Goal: Task Accomplishment & Management: Manage account settings

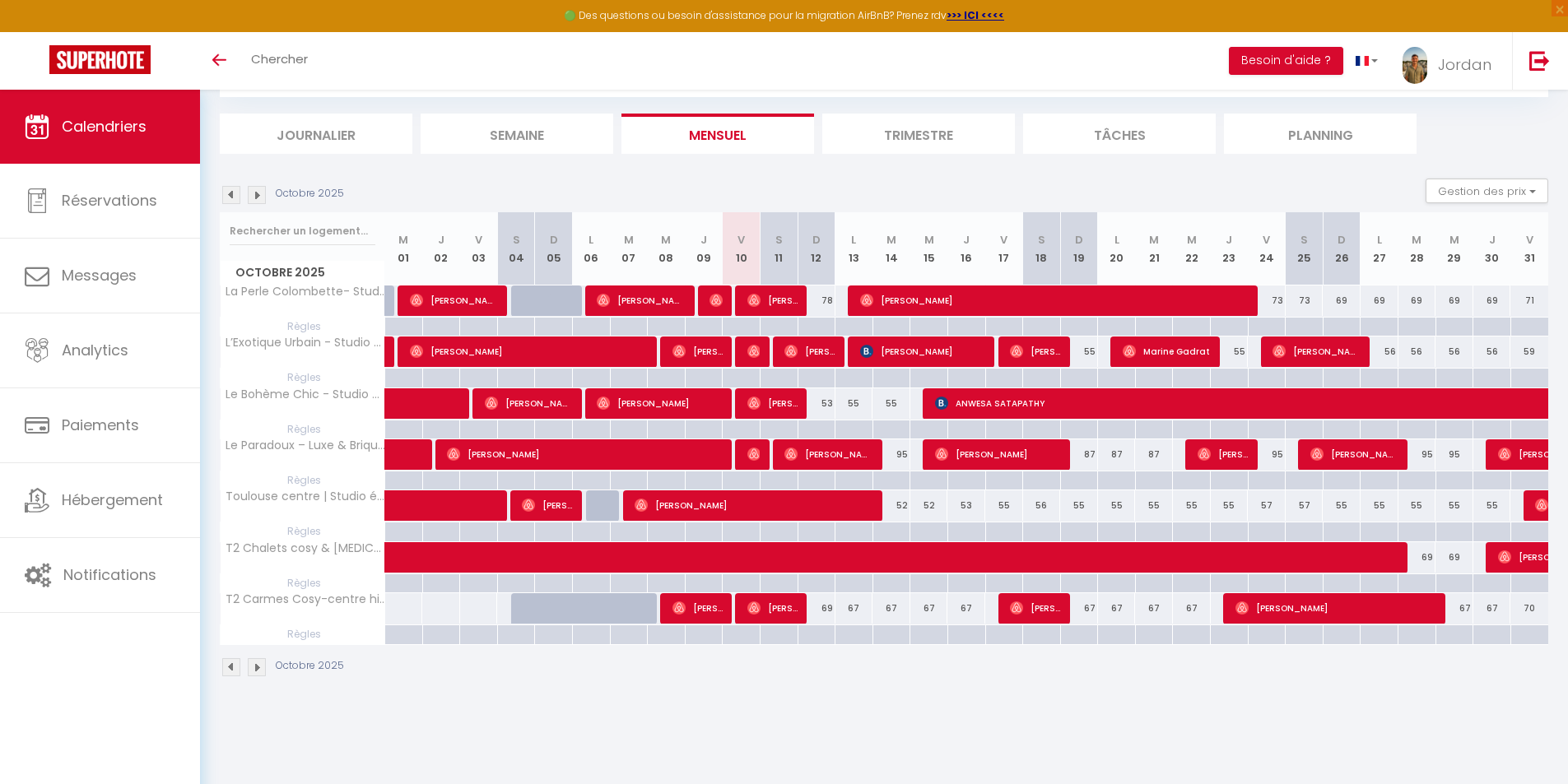
click at [857, 401] on div "55" at bounding box center [854, 403] width 38 height 30
type input "55"
type input "Lun 13 Octobre 2025"
type input "[DATE]"
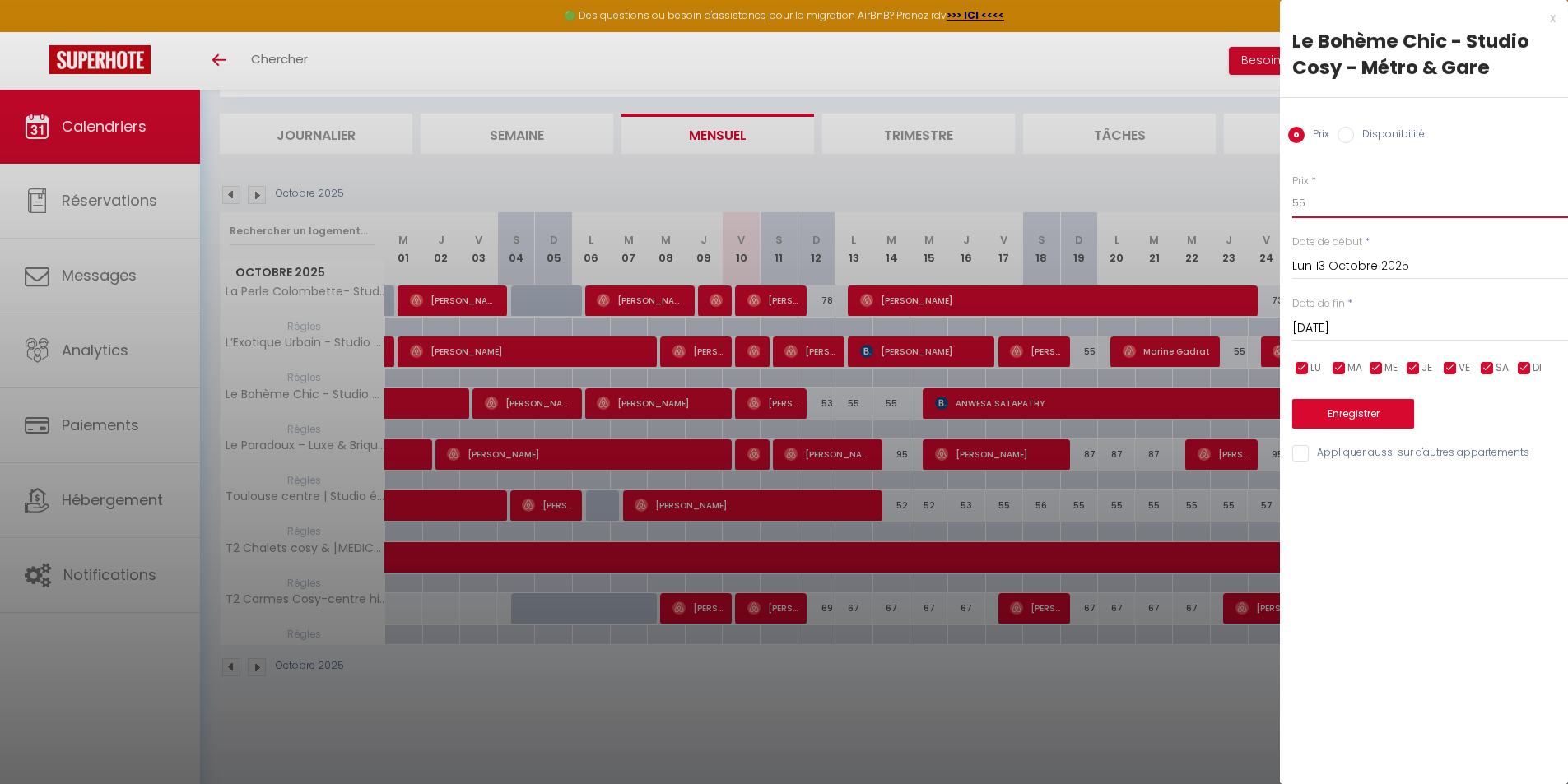
click at [1337, 208] on input "55" at bounding box center [1430, 203] width 276 height 29
type input "54"
click at [1322, 412] on button "Enregistrer" at bounding box center [1353, 413] width 122 height 29
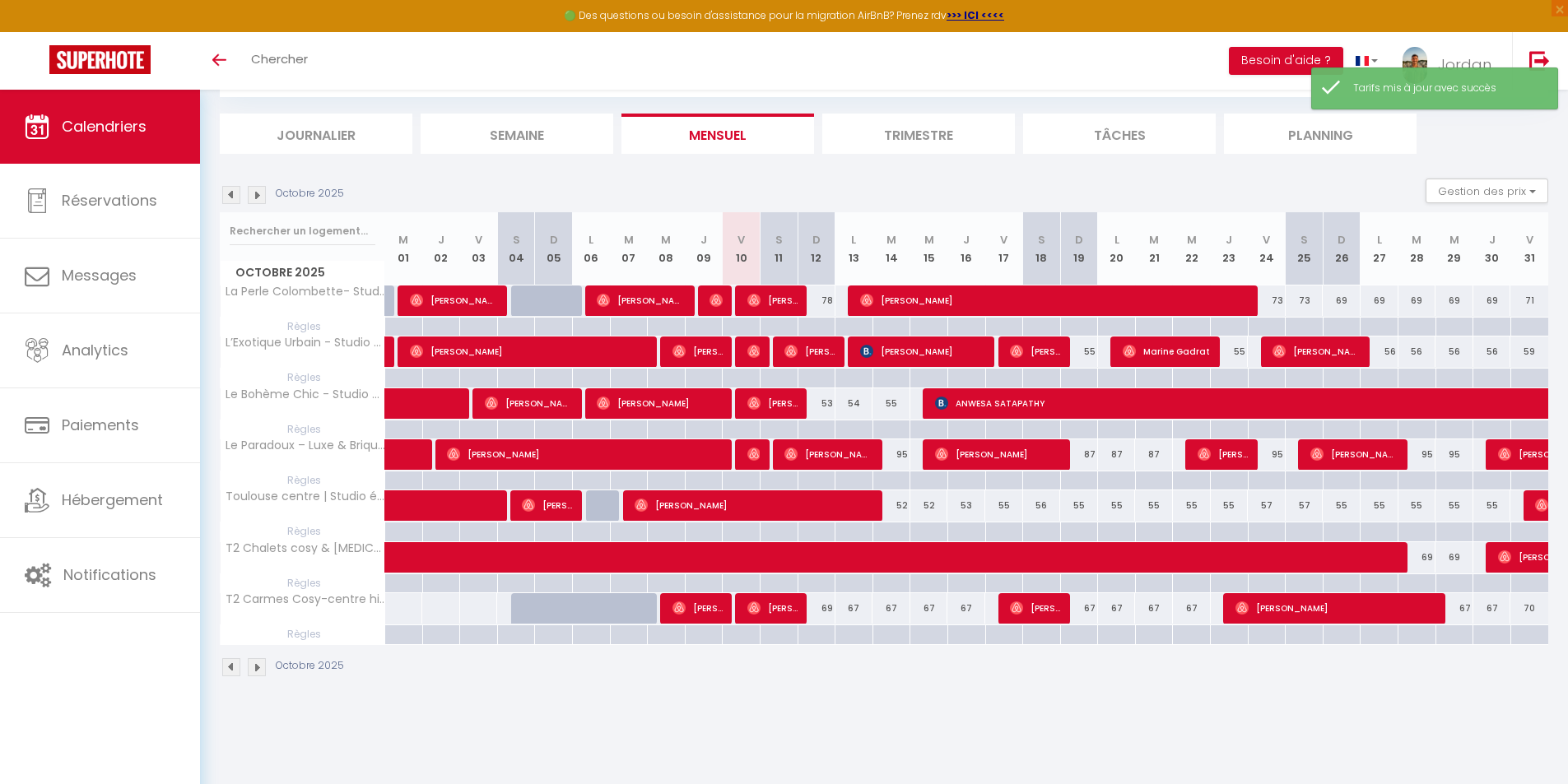
click at [894, 401] on div "55" at bounding box center [891, 403] width 38 height 30
type input "55"
type input "[DATE]"
type input "Mer 15 Octobre 2025"
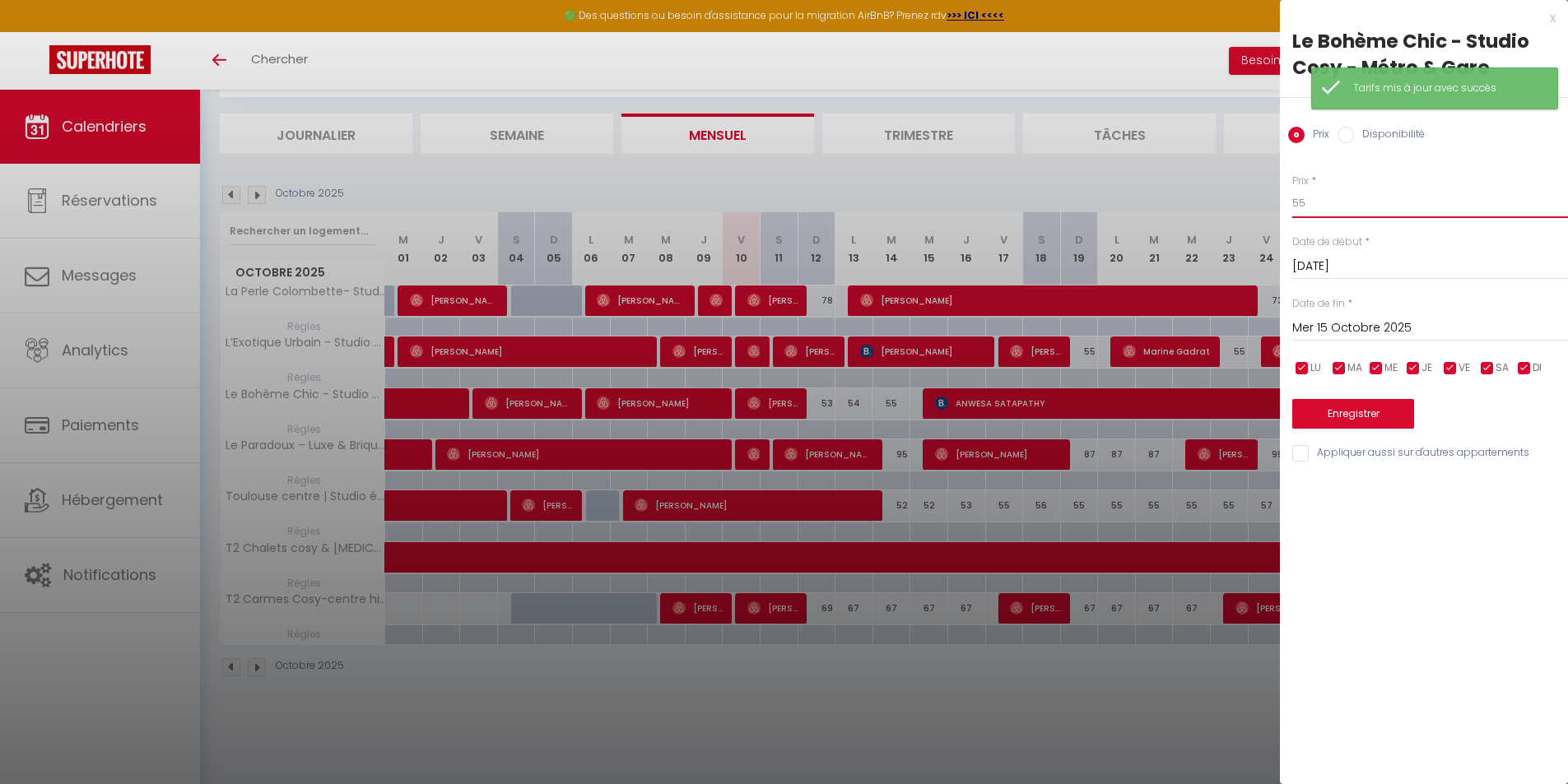
click at [1331, 199] on input "55" at bounding box center [1430, 203] width 276 height 29
type input "54"
click at [1339, 423] on button "Enregistrer" at bounding box center [1353, 413] width 122 height 29
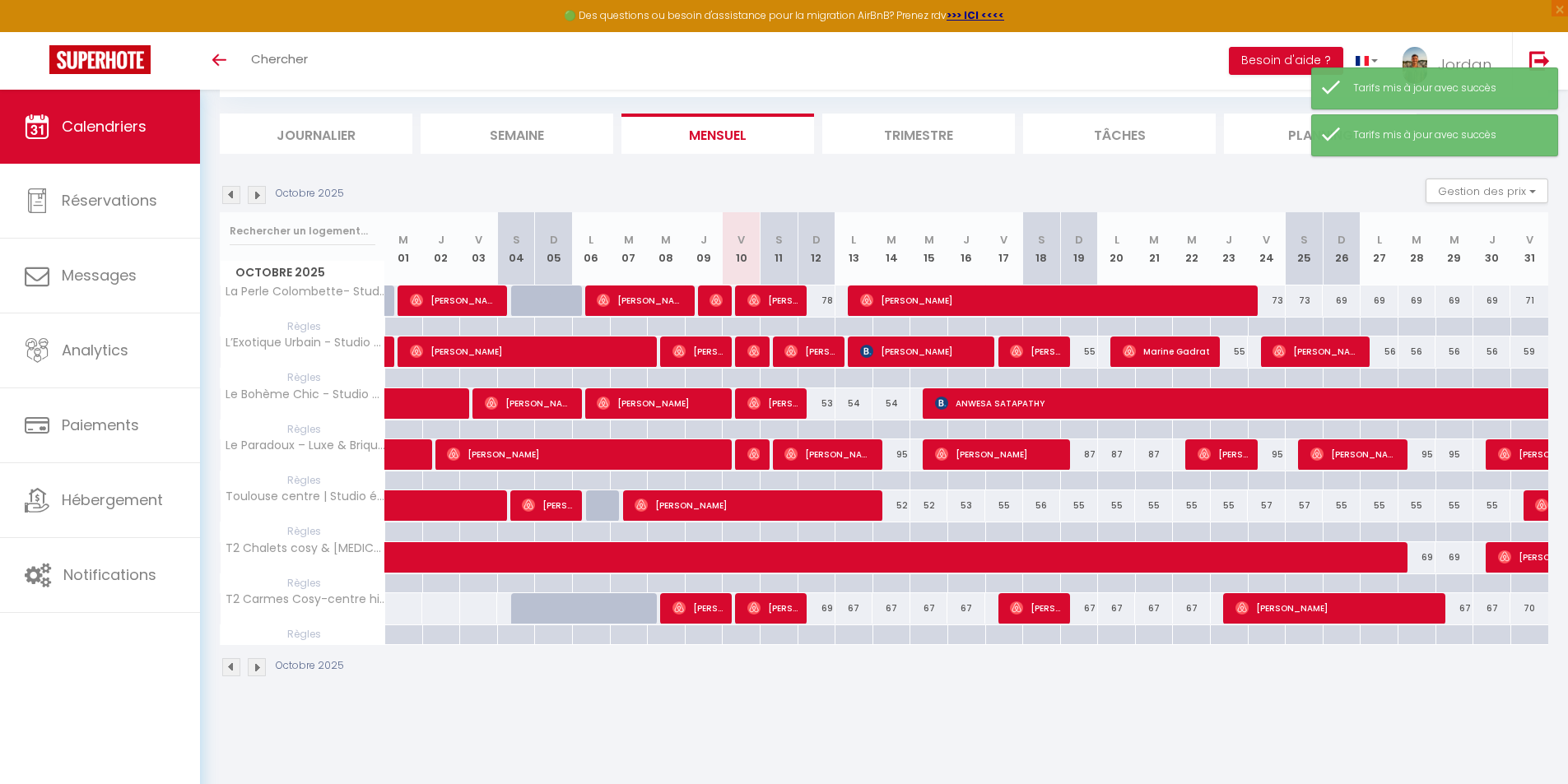
click at [835, 401] on div "54" at bounding box center [854, 403] width 39 height 30
type input "54"
type input "Lun 13 Octobre 2025"
type input "[DATE]"
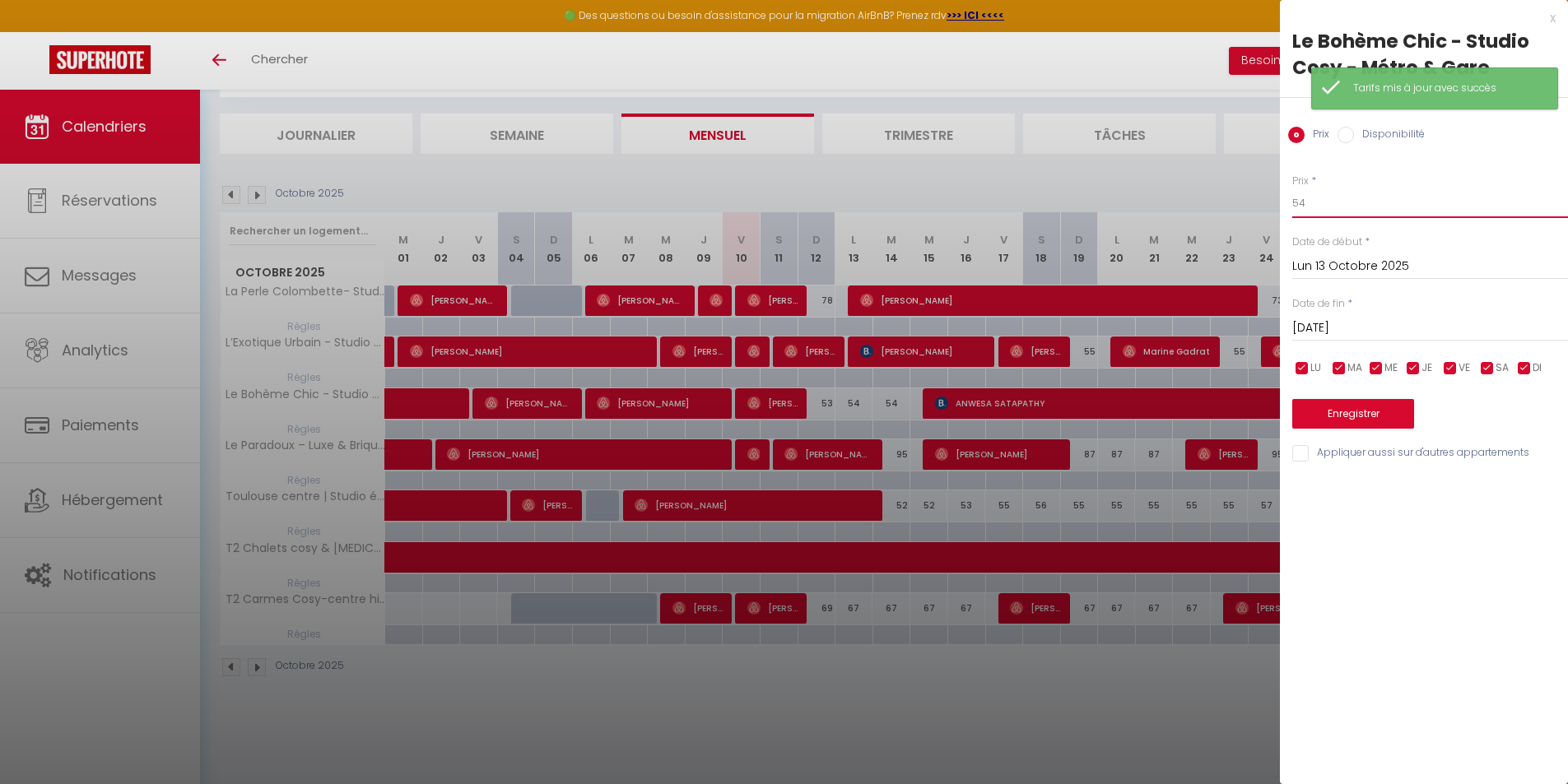
click at [1351, 201] on input "54" at bounding box center [1430, 203] width 276 height 29
type input "52"
click at [1343, 416] on button "Enregistrer" at bounding box center [1353, 413] width 122 height 29
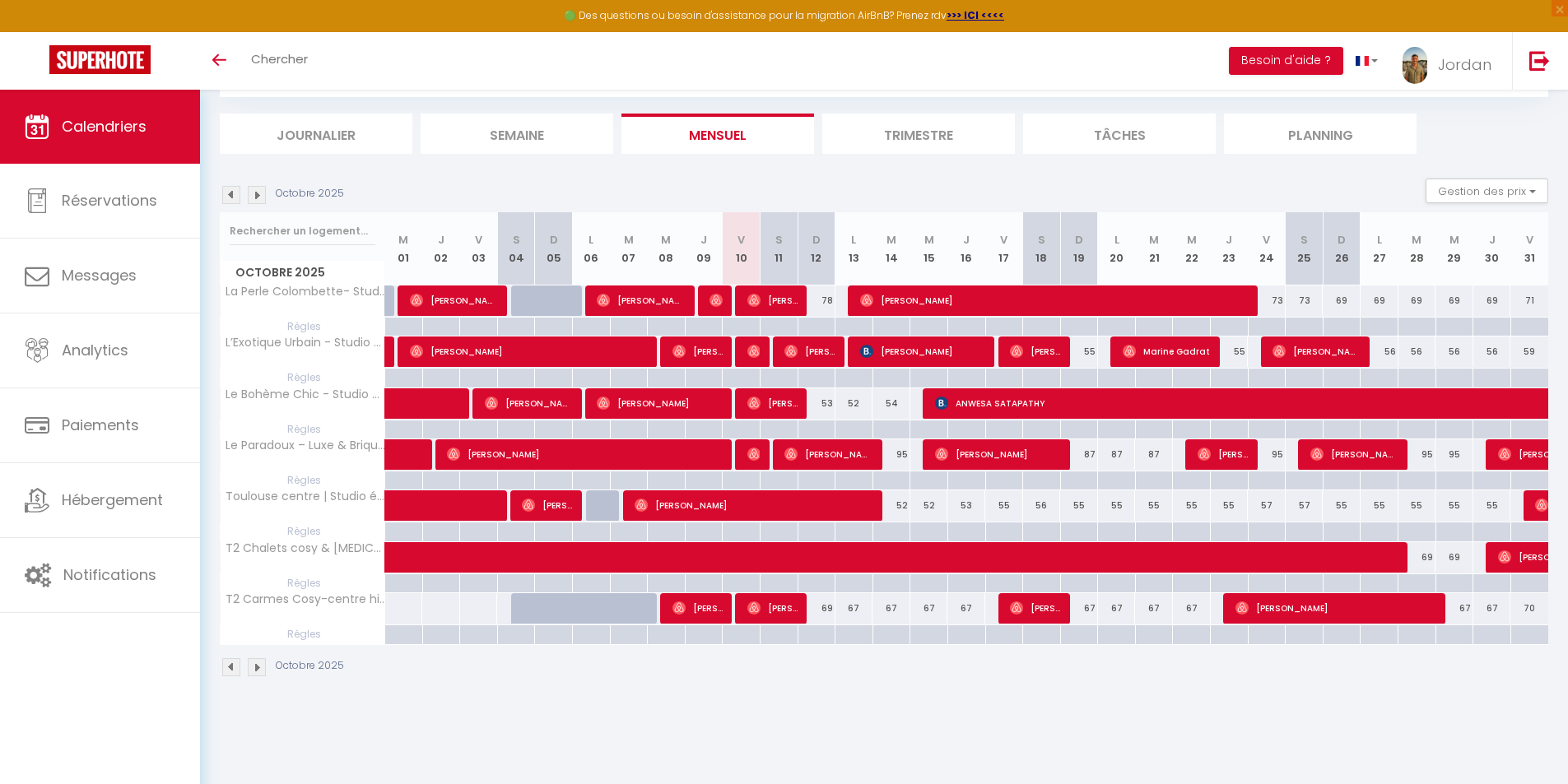
click at [1050, 506] on div "56" at bounding box center [1042, 505] width 38 height 30
type input "56"
type input "Sam 18 Octobre 2025"
type input "Dim 19 Octobre 2025"
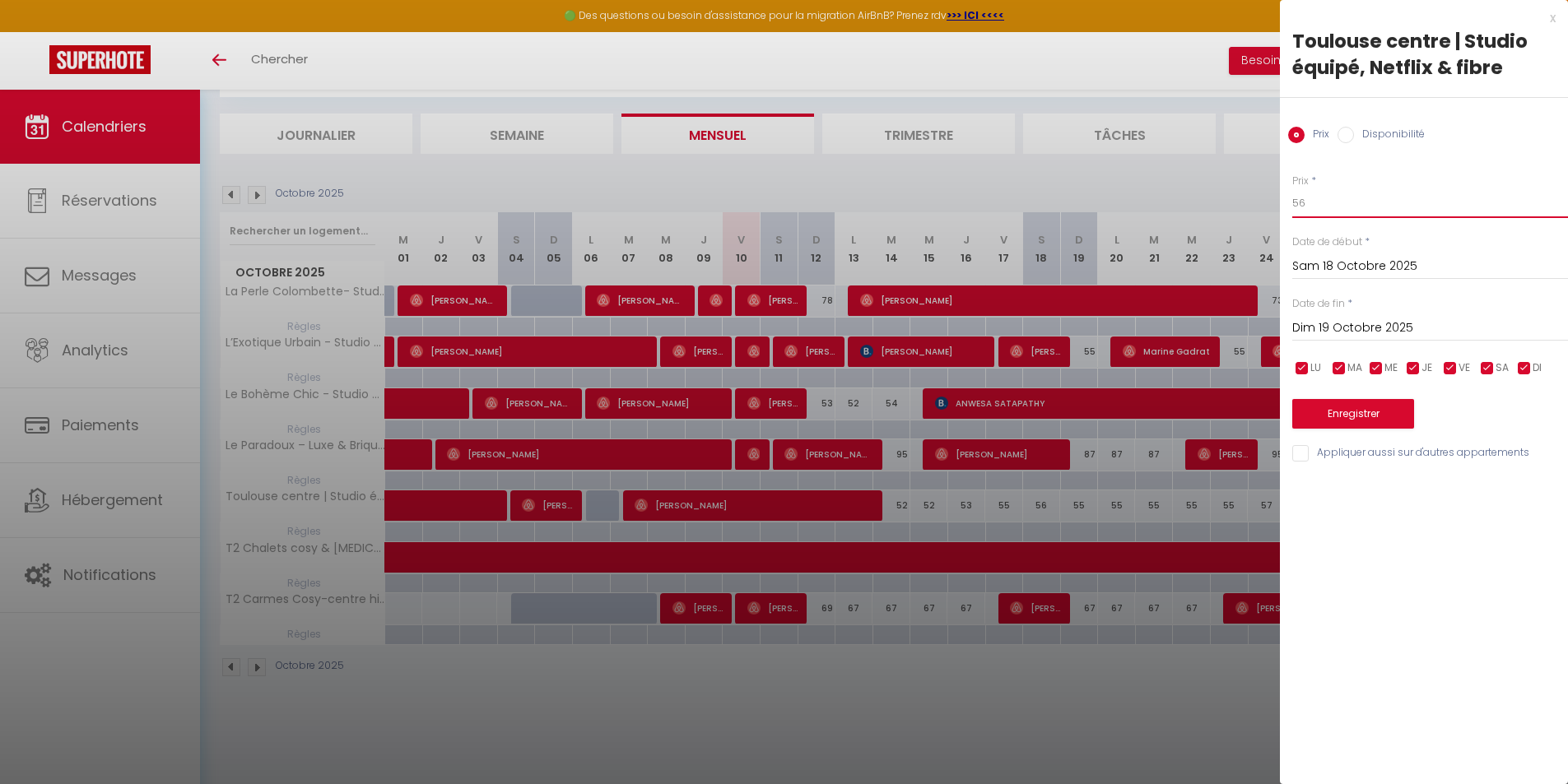
click at [1339, 203] on input "56" at bounding box center [1430, 203] width 276 height 29
type input "55"
click at [1333, 413] on button "Enregistrer" at bounding box center [1353, 413] width 122 height 29
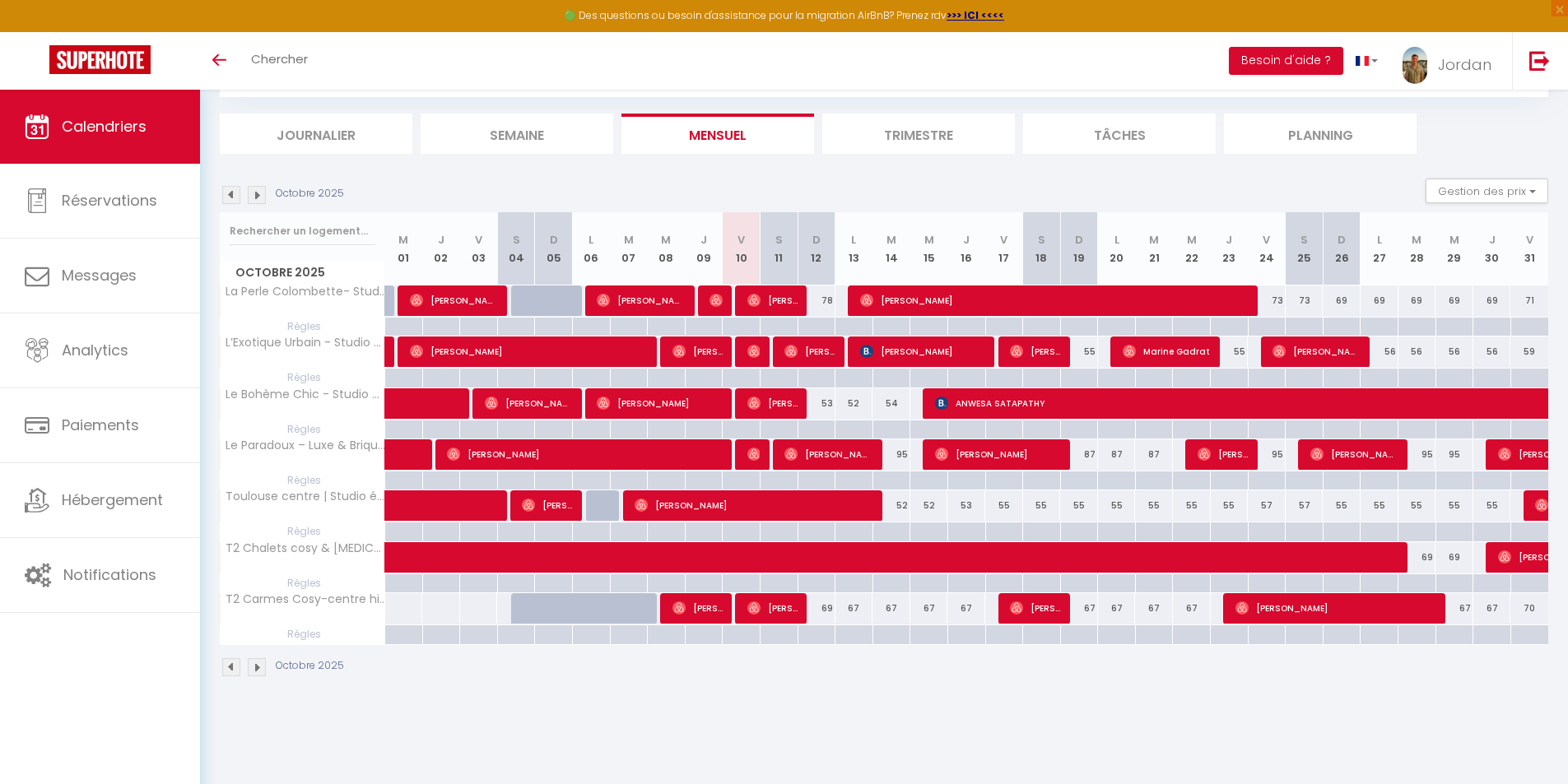
click at [829, 611] on div "69" at bounding box center [817, 608] width 38 height 30
type input "69"
type input "Dim 12 Octobre 2025"
type input "Lun 13 Octobre 2025"
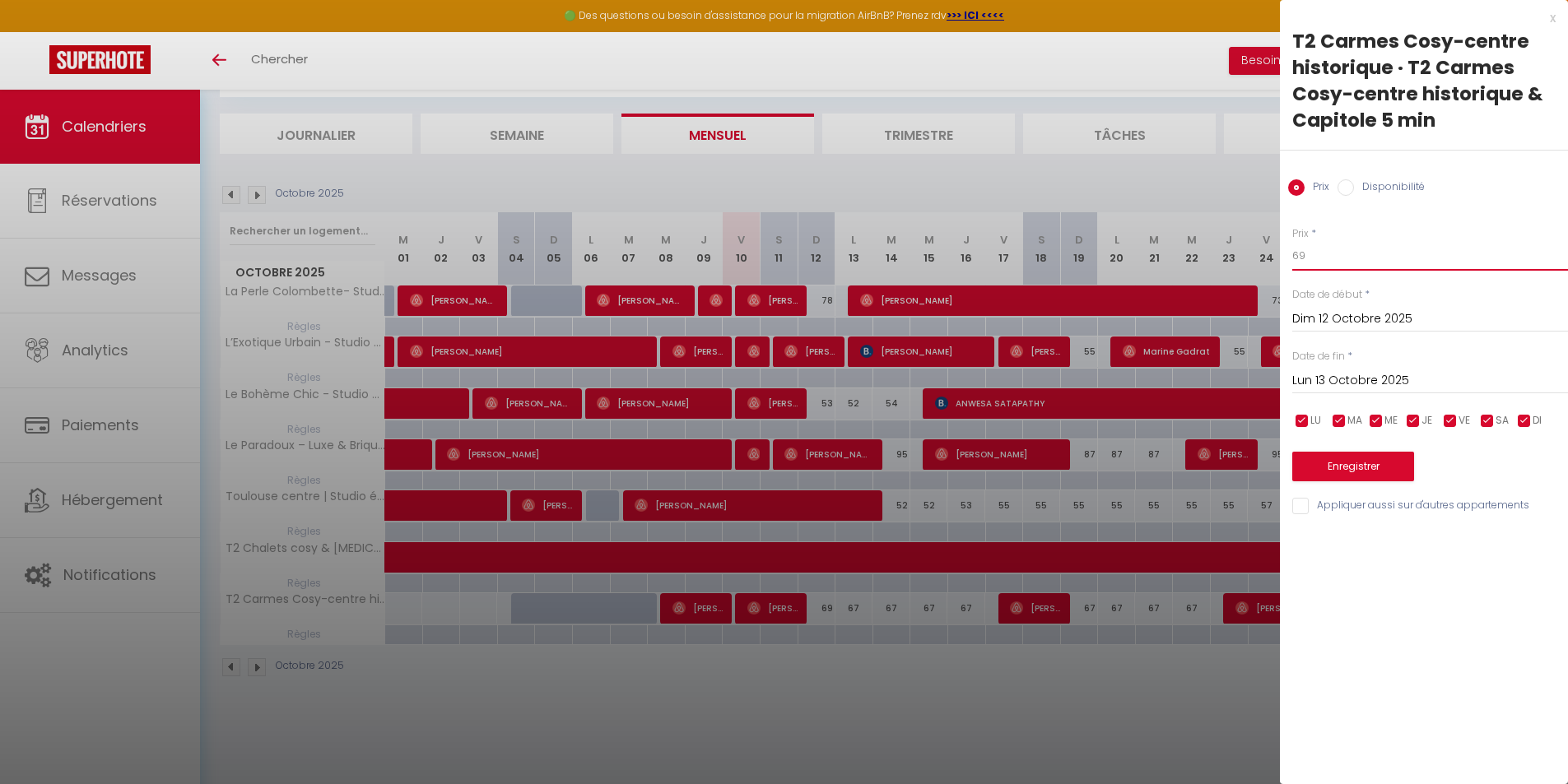
click at [1338, 259] on input "69" at bounding box center [1430, 255] width 276 height 29
type input "6"
type input "72"
click at [1333, 462] on button "Enregistrer" at bounding box center [1353, 467] width 122 height 29
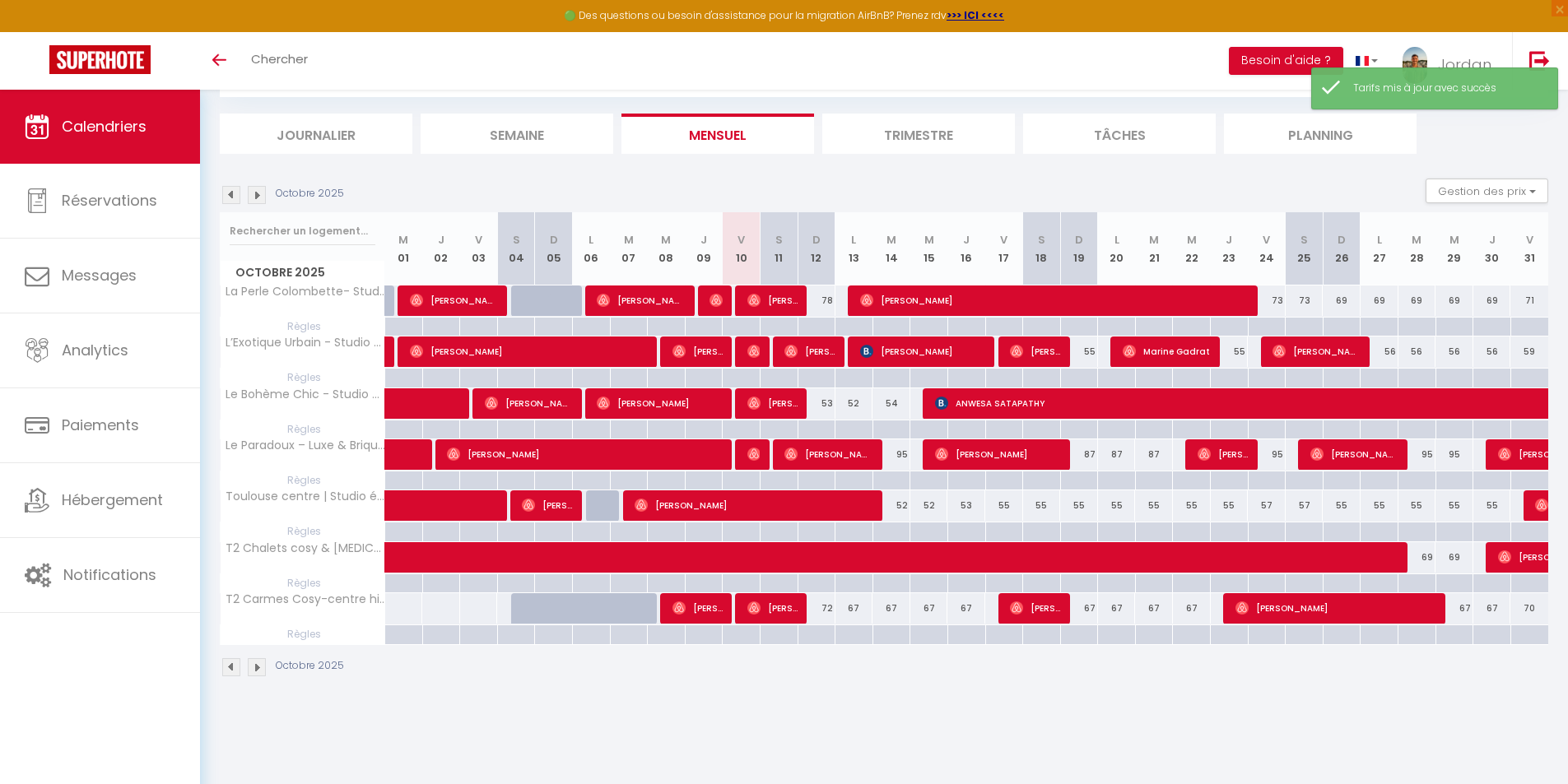
click at [854, 608] on div "67" at bounding box center [854, 608] width 38 height 30
type input "67"
type input "Lun 13 Octobre 2025"
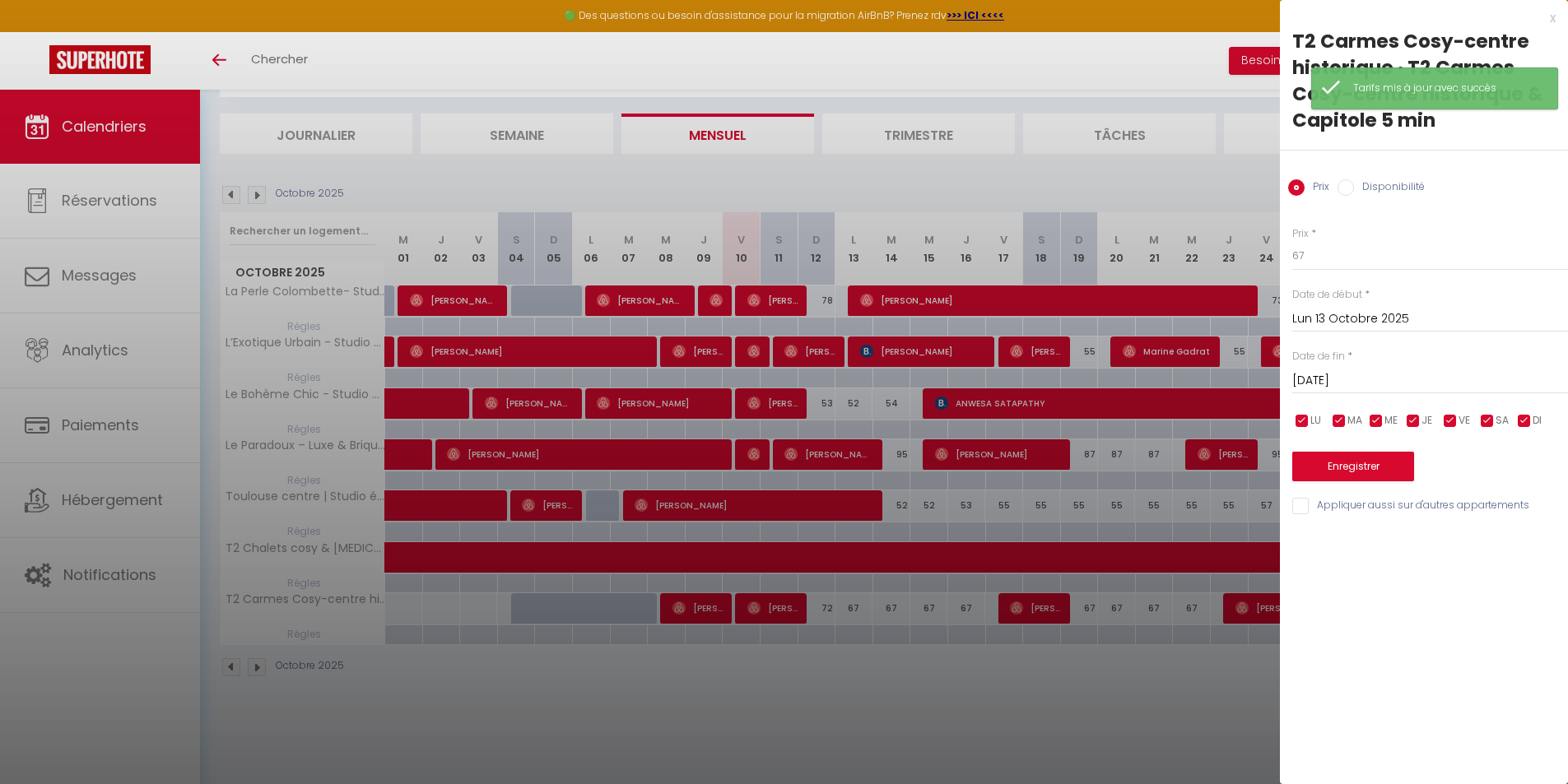
click at [1339, 375] on input "[DATE]" at bounding box center [1430, 381] width 276 height 21
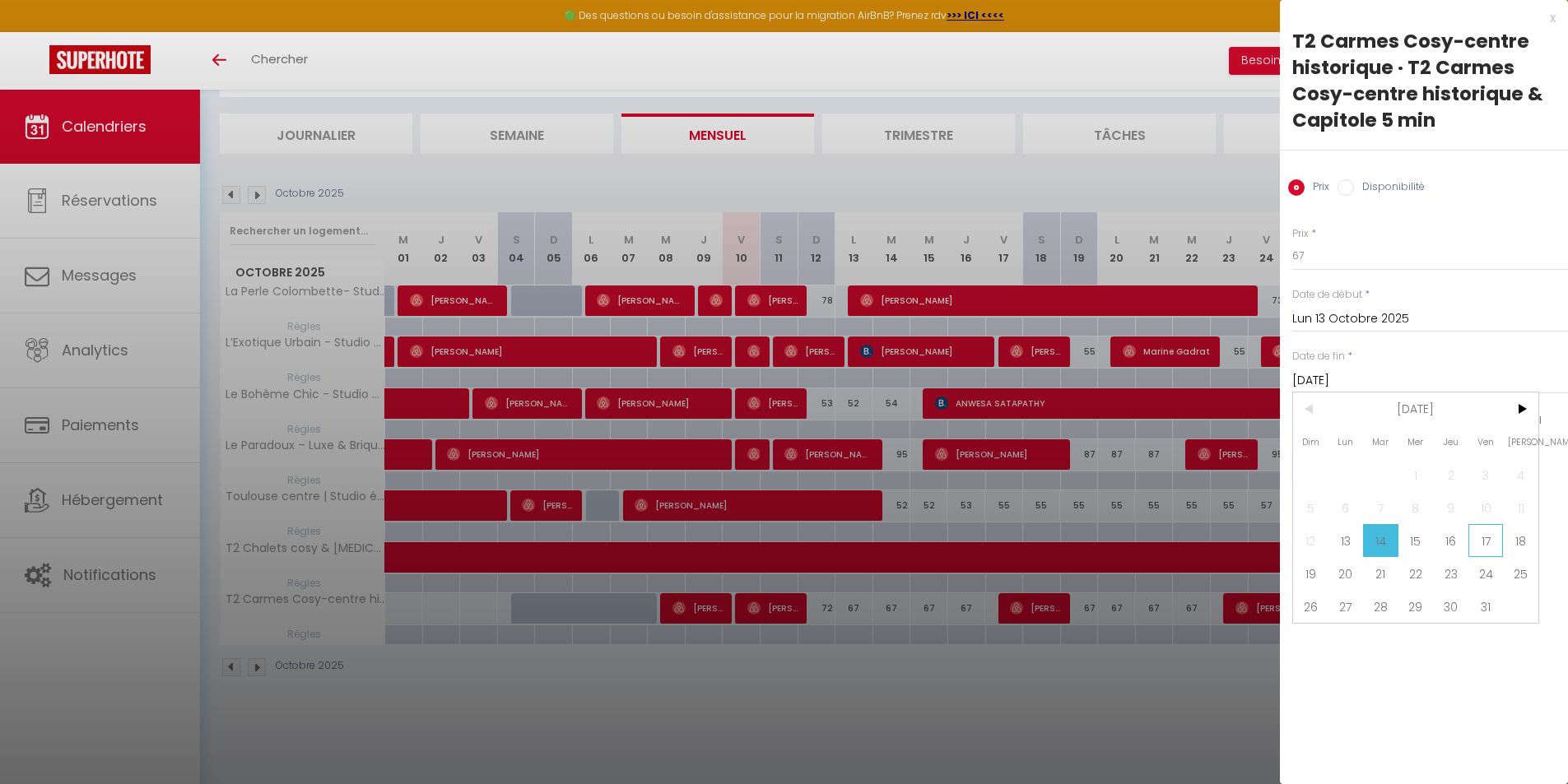
click at [1482, 539] on span "17" at bounding box center [1485, 541] width 35 height 33
type input "Ven 17 Octobre 2025"
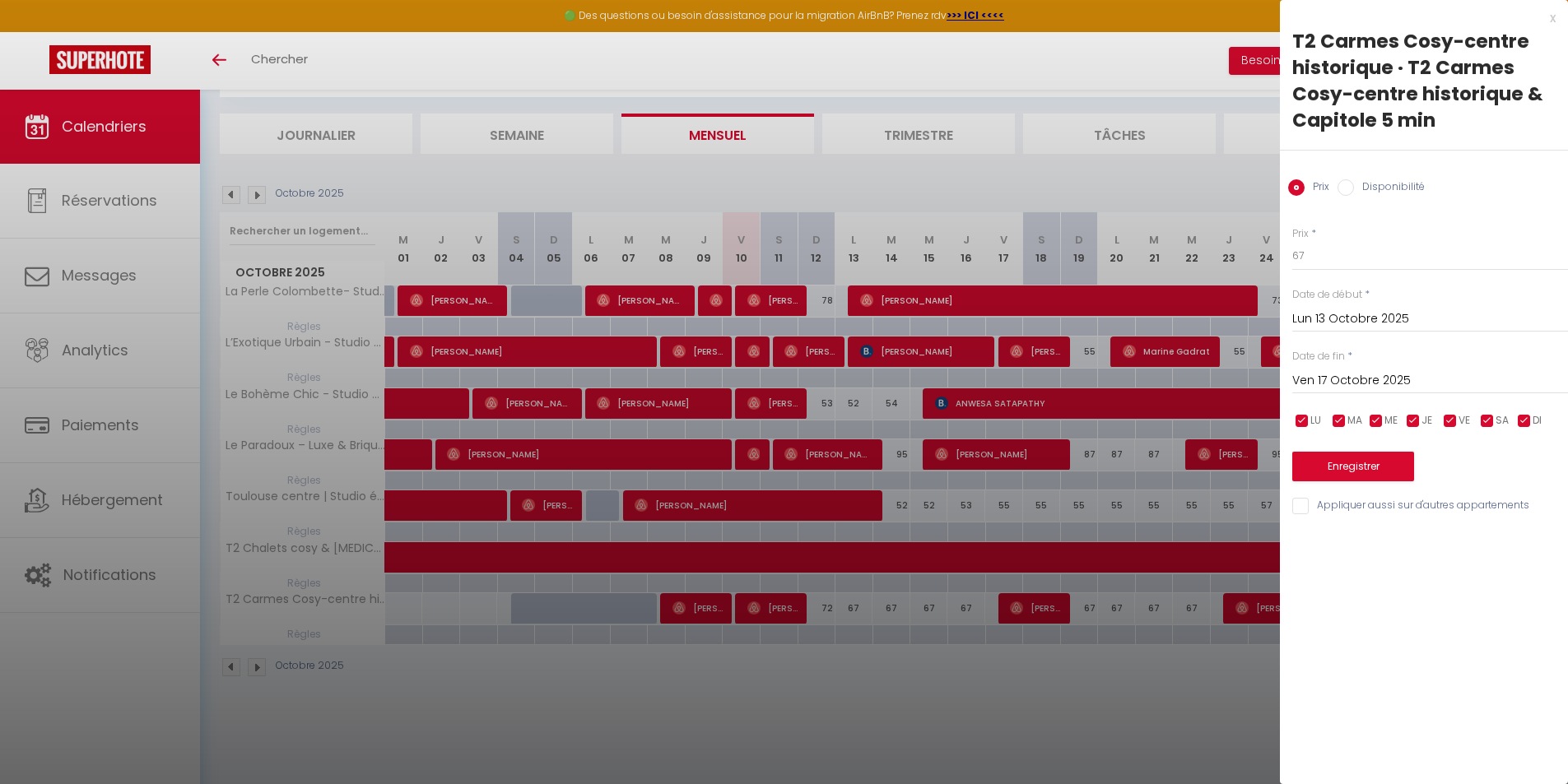
click at [1371, 241] on div "Prix * 67" at bounding box center [1430, 248] width 276 height 46
click at [1370, 254] on input "67" at bounding box center [1430, 255] width 276 height 29
type input "65"
click at [1346, 463] on button "Enregistrer" at bounding box center [1353, 467] width 122 height 29
